Goal: Navigation & Orientation: Find specific page/section

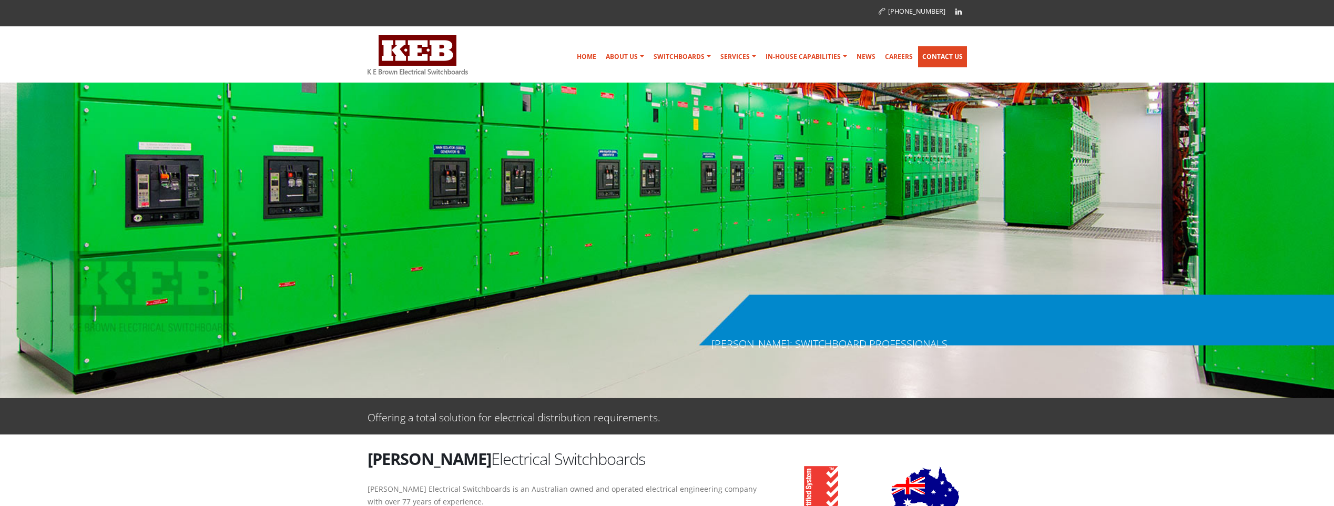
click at [936, 58] on link "Contact Us" at bounding box center [942, 56] width 49 height 21
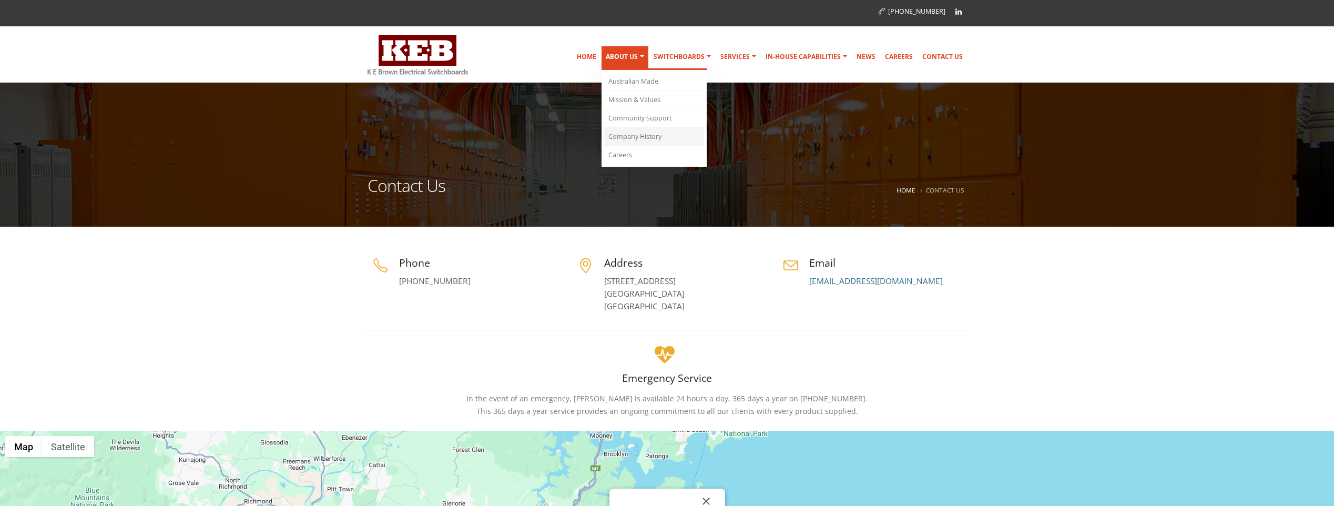
click at [646, 134] on link "Company History" at bounding box center [654, 137] width 100 height 18
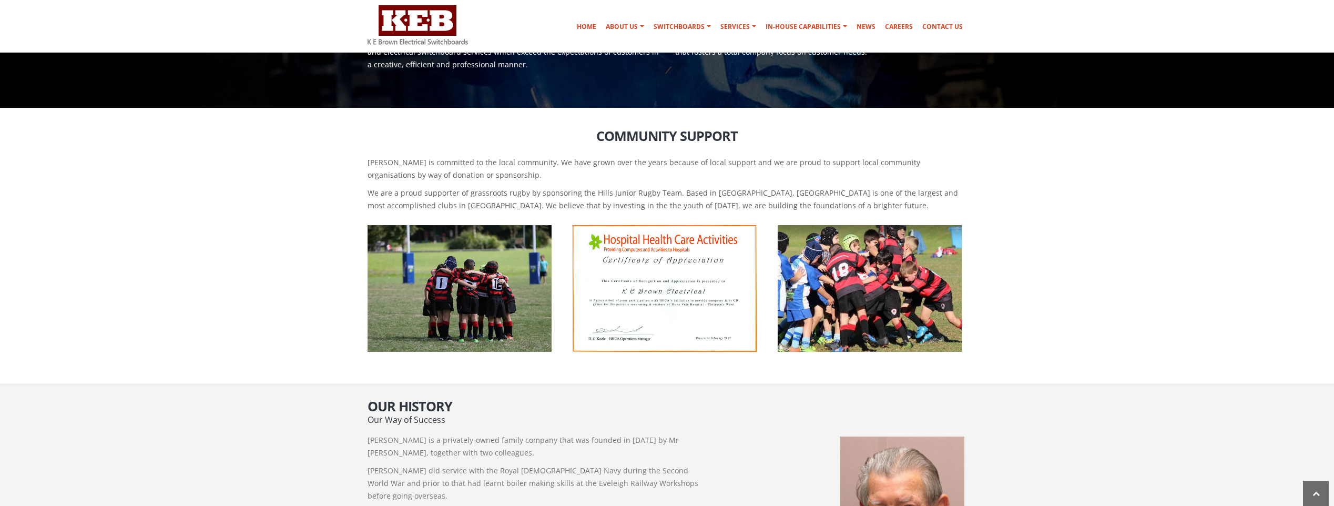
scroll to position [411, 0]
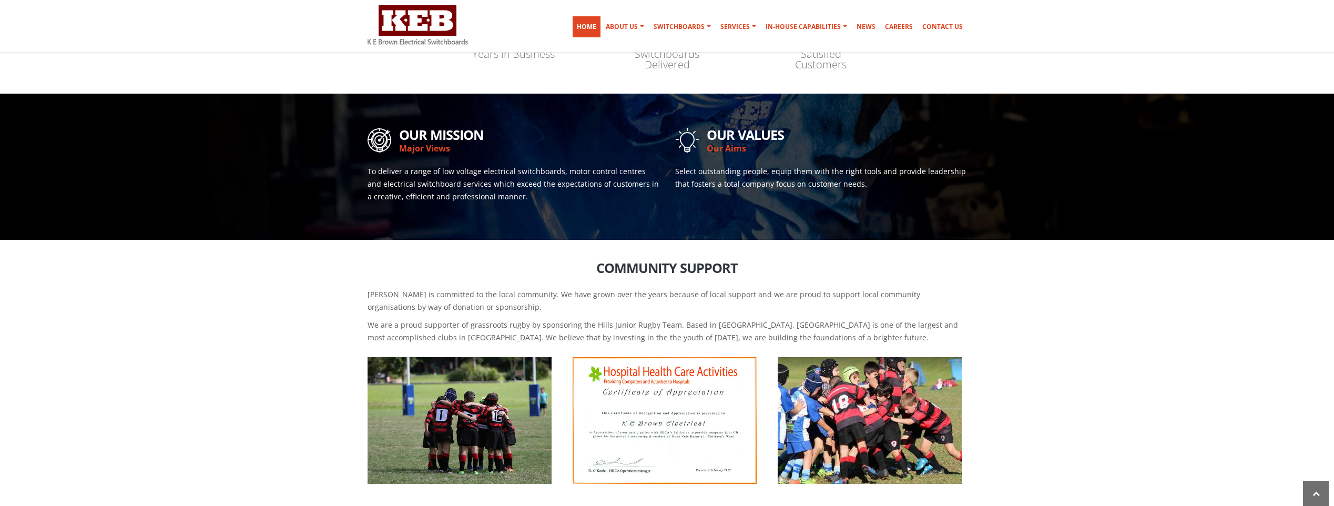
click at [593, 24] on link "Home" at bounding box center [587, 26] width 28 height 21
